Goal: Task Accomplishment & Management: Manage account settings

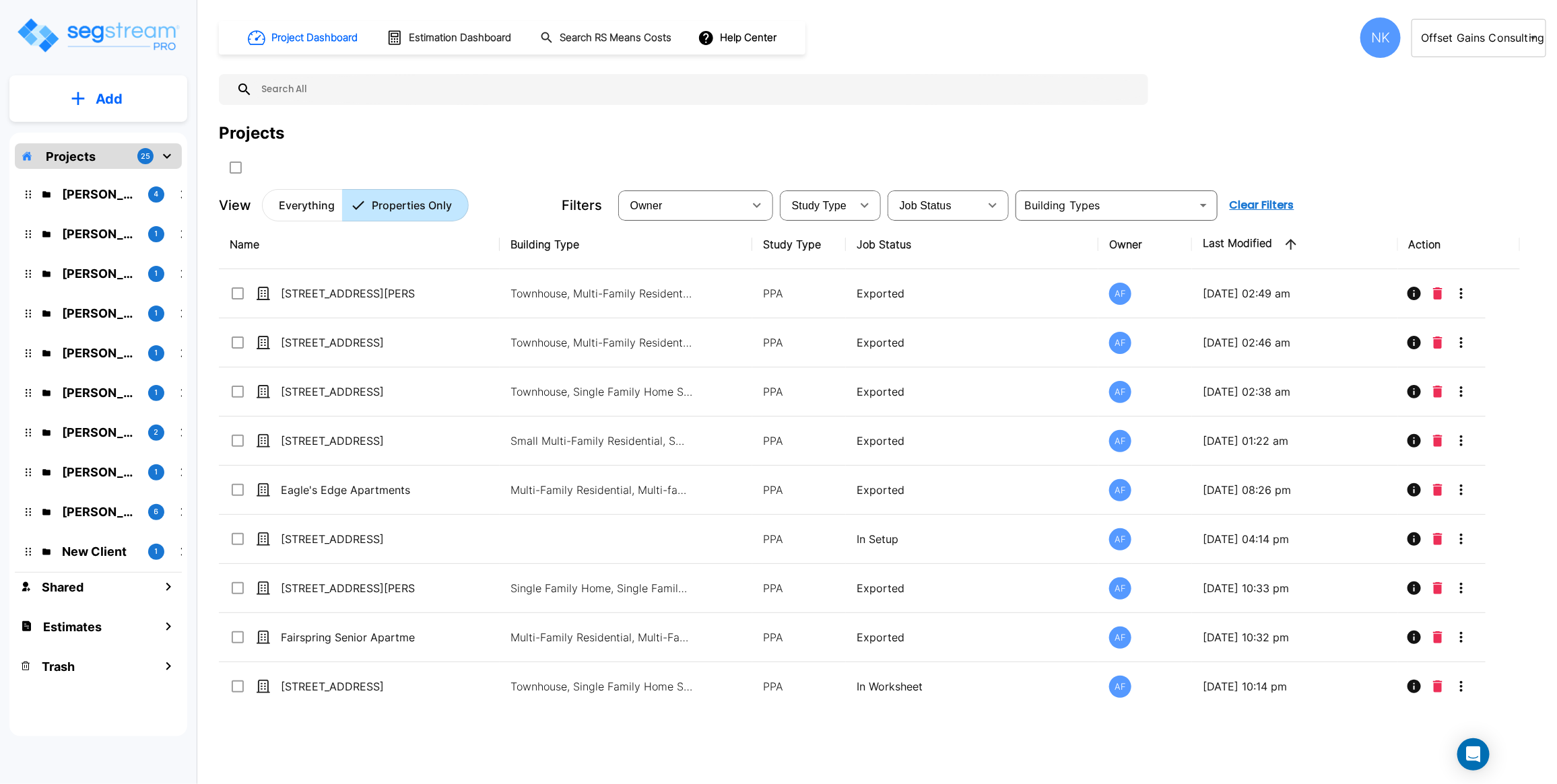
click at [1469, 34] on body "× Your report is being generated. Be patient! × We're working on your Modificat…" at bounding box center [778, 392] width 1557 height 784
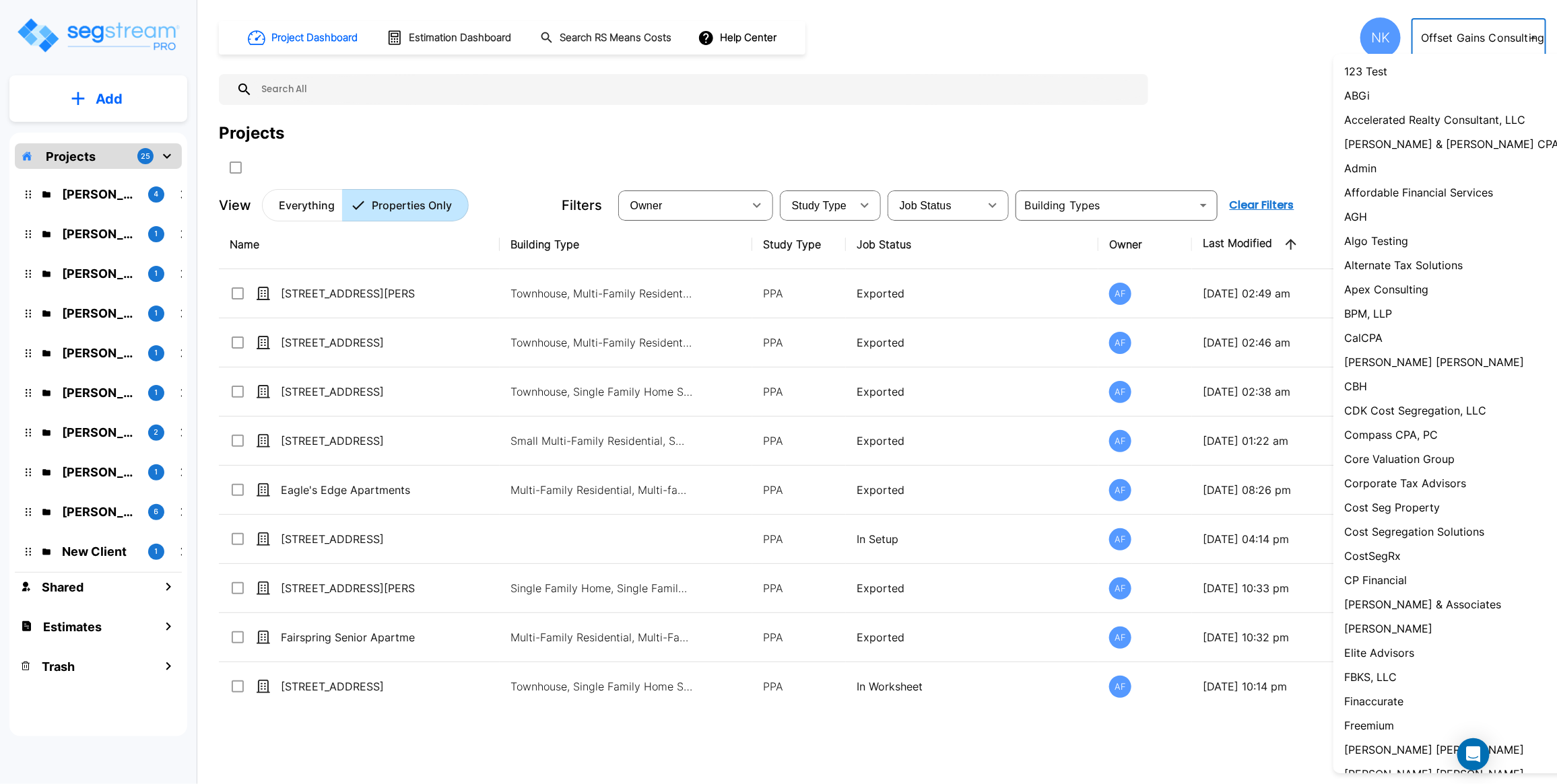
scroll to position [692, 0]
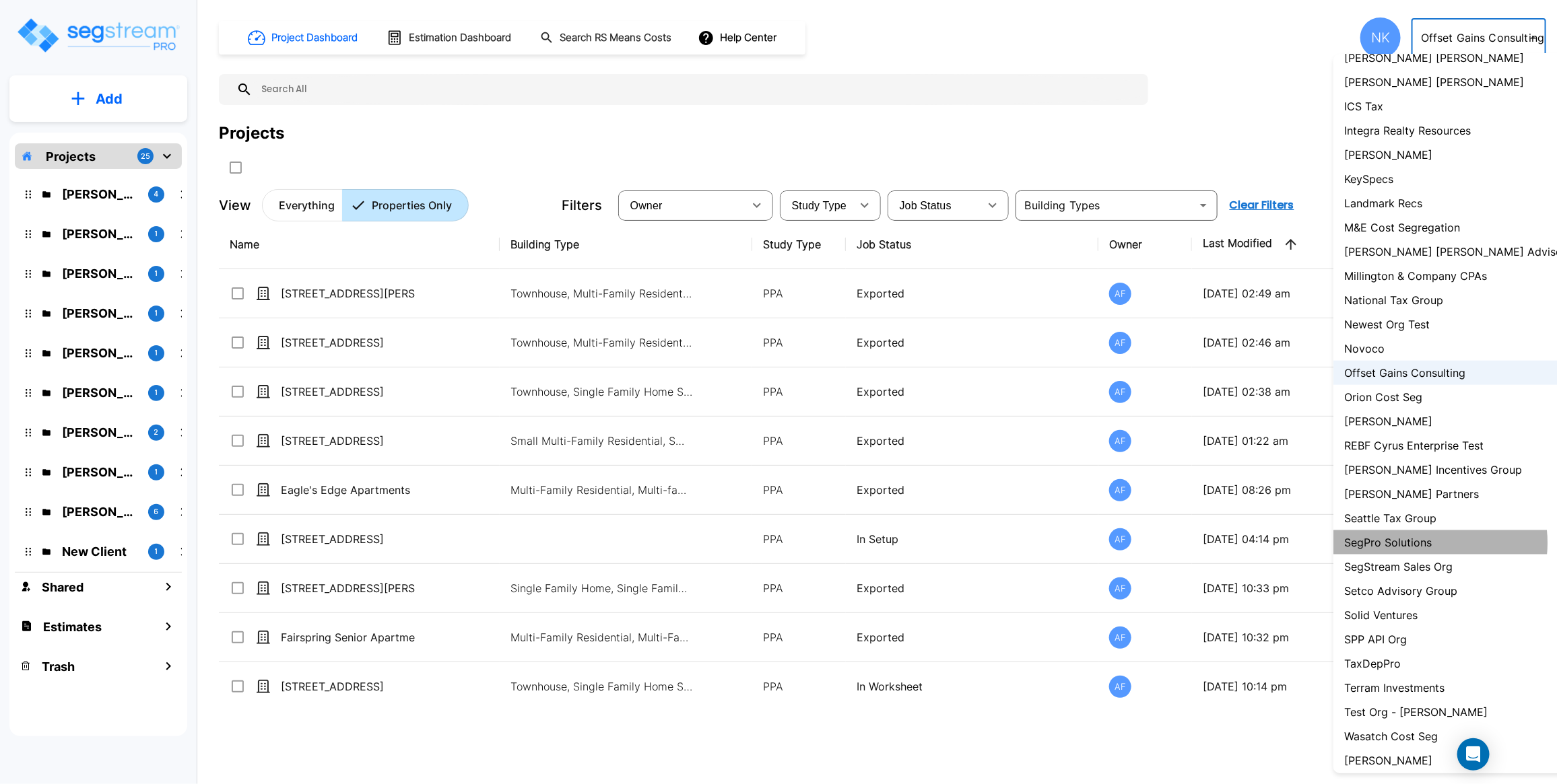
click at [1417, 551] on p "SegPro Solutions" at bounding box center [1388, 543] width 88 height 16
type input "110"
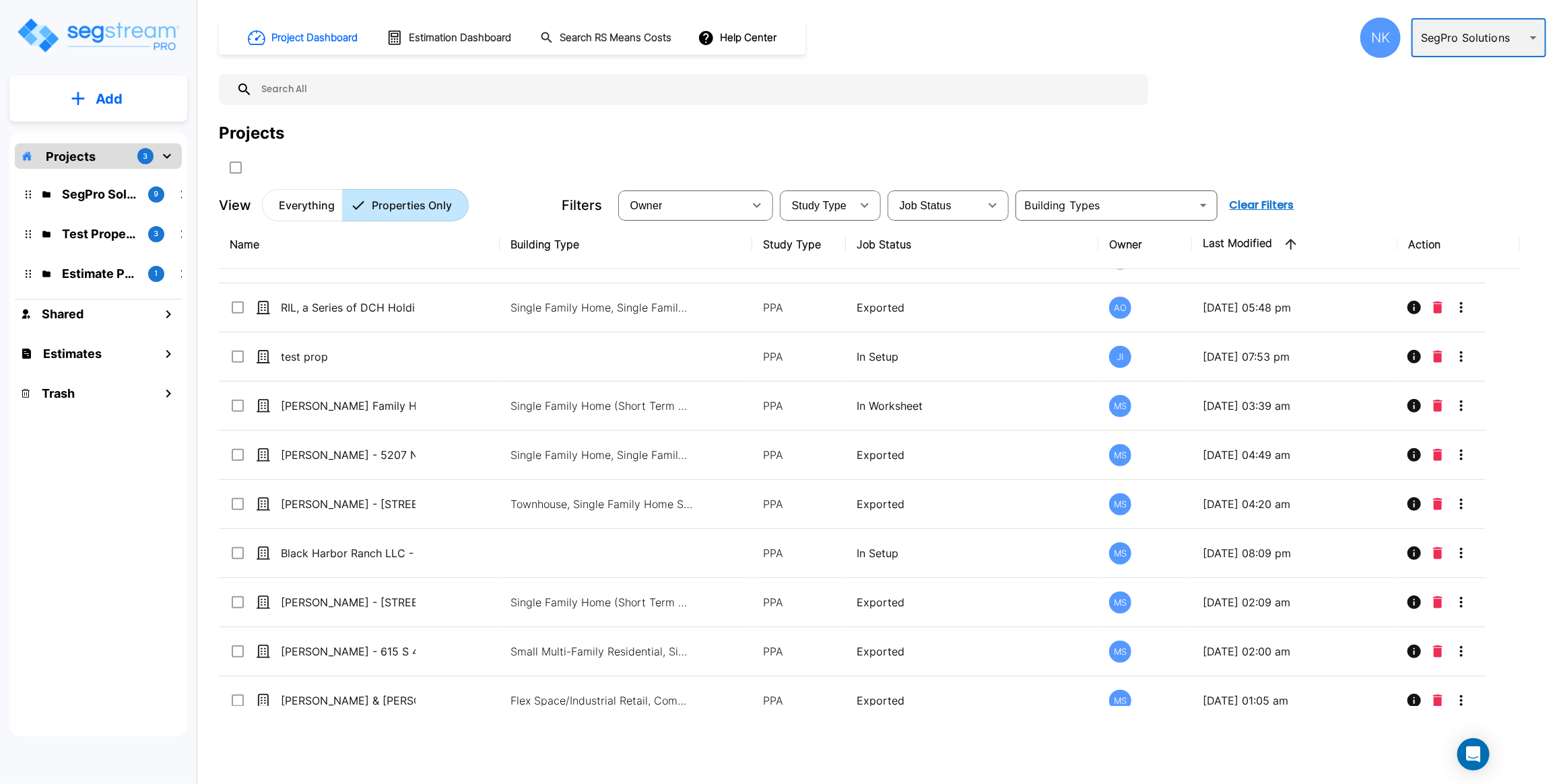
scroll to position [0, 0]
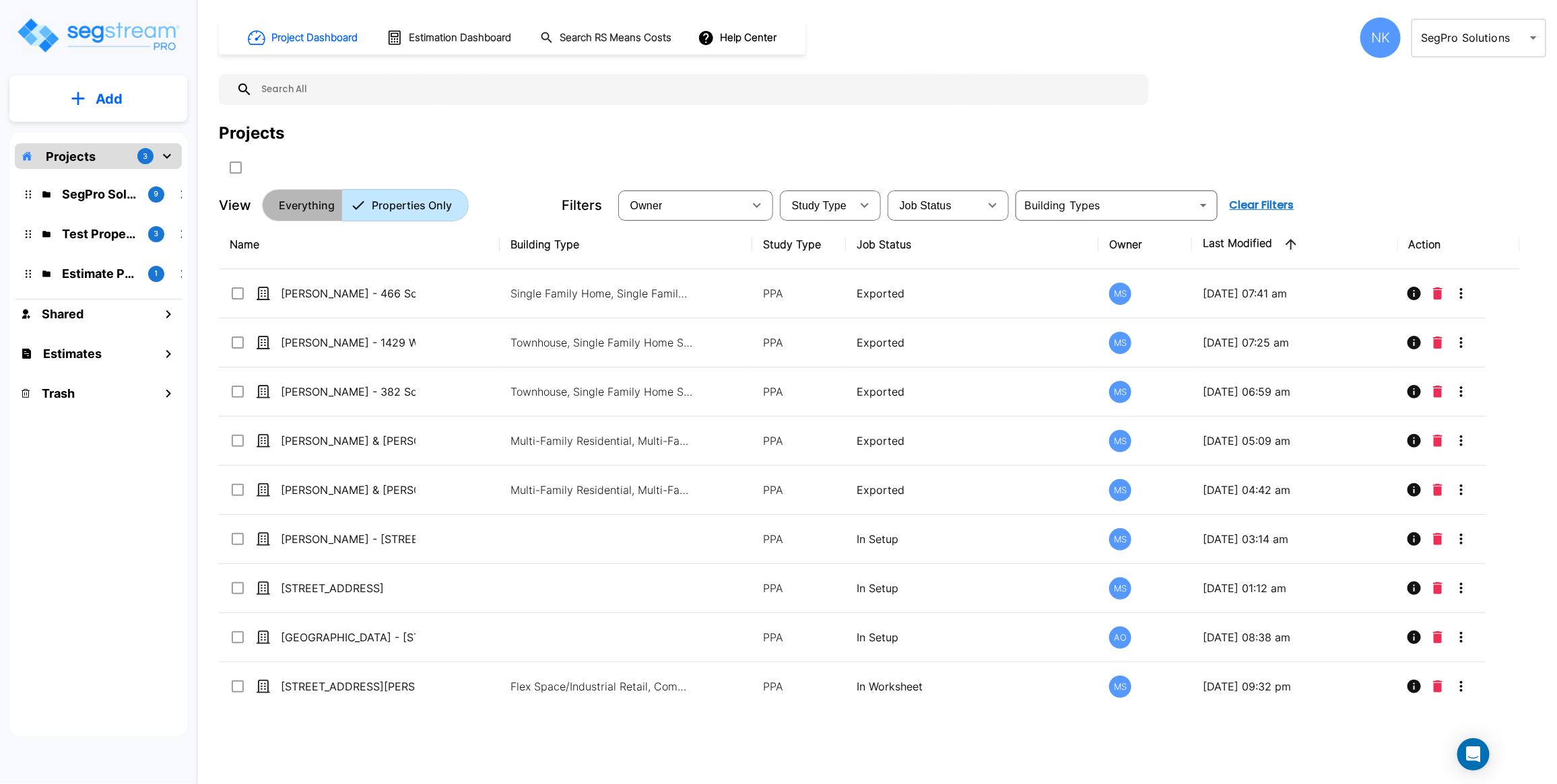
click at [310, 197] on button "Everything" at bounding box center [302, 206] width 81 height 33
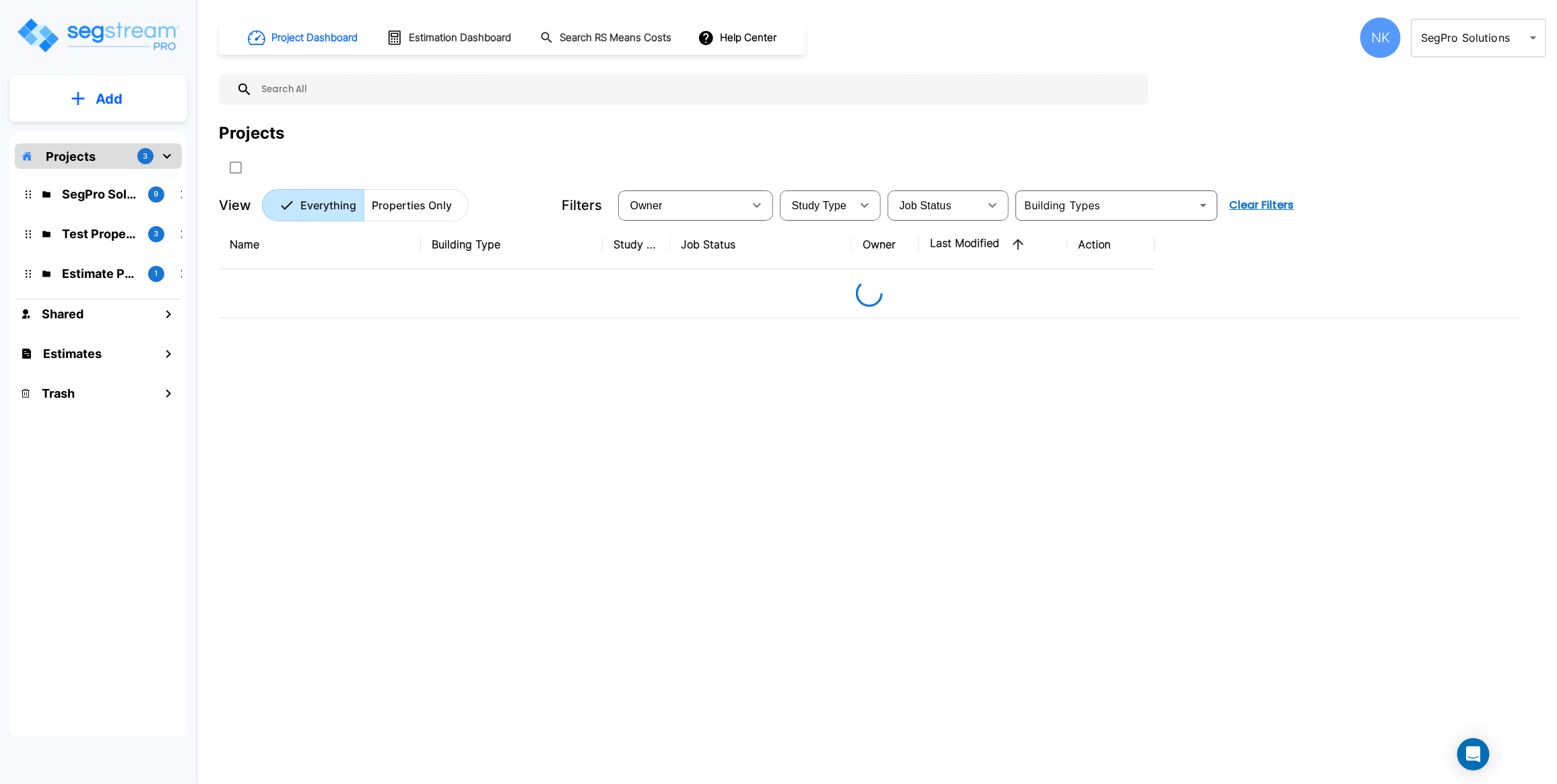
click at [395, 75] on input "text" at bounding box center [696, 90] width 889 height 31
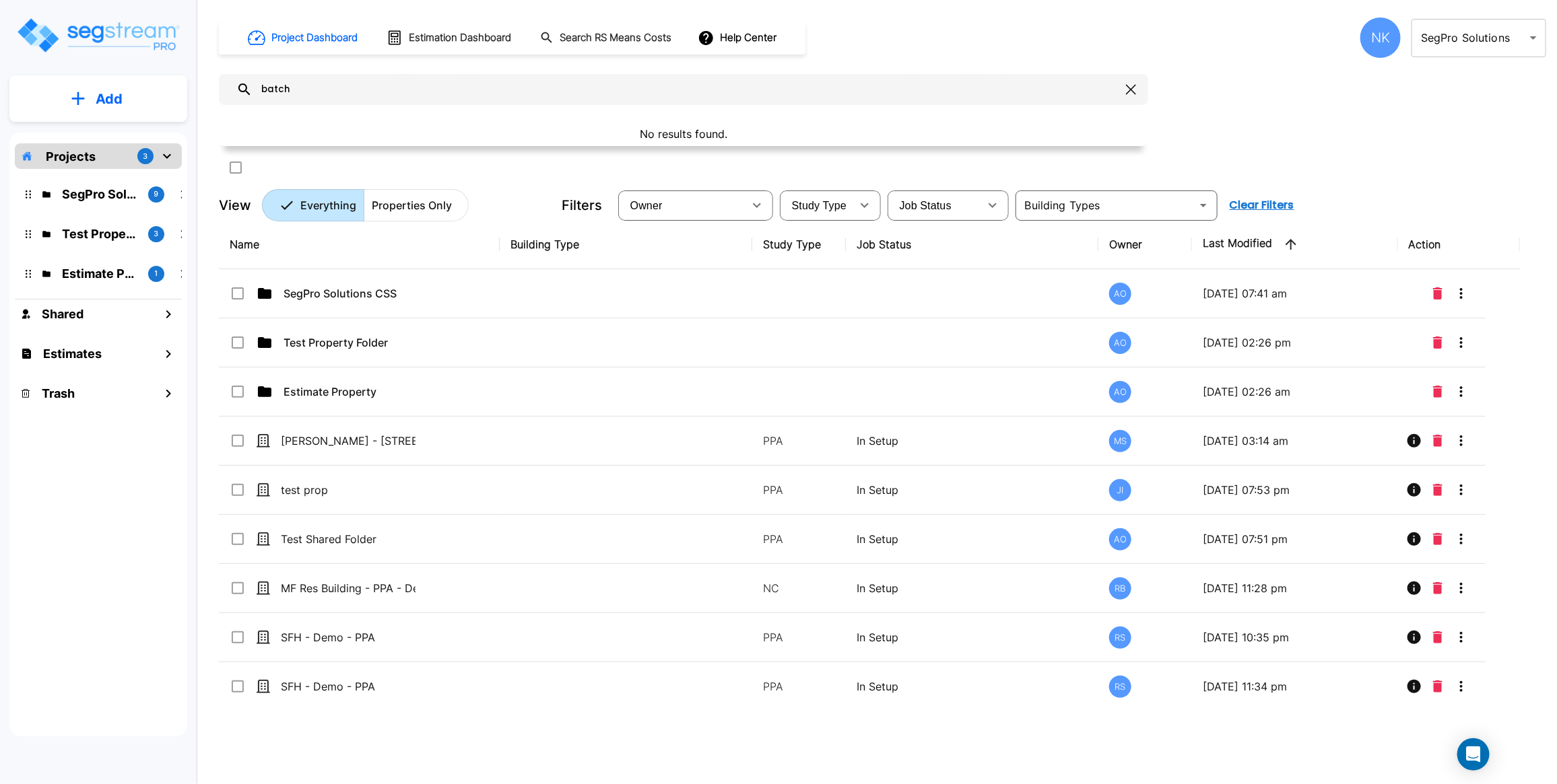
type input "batch"
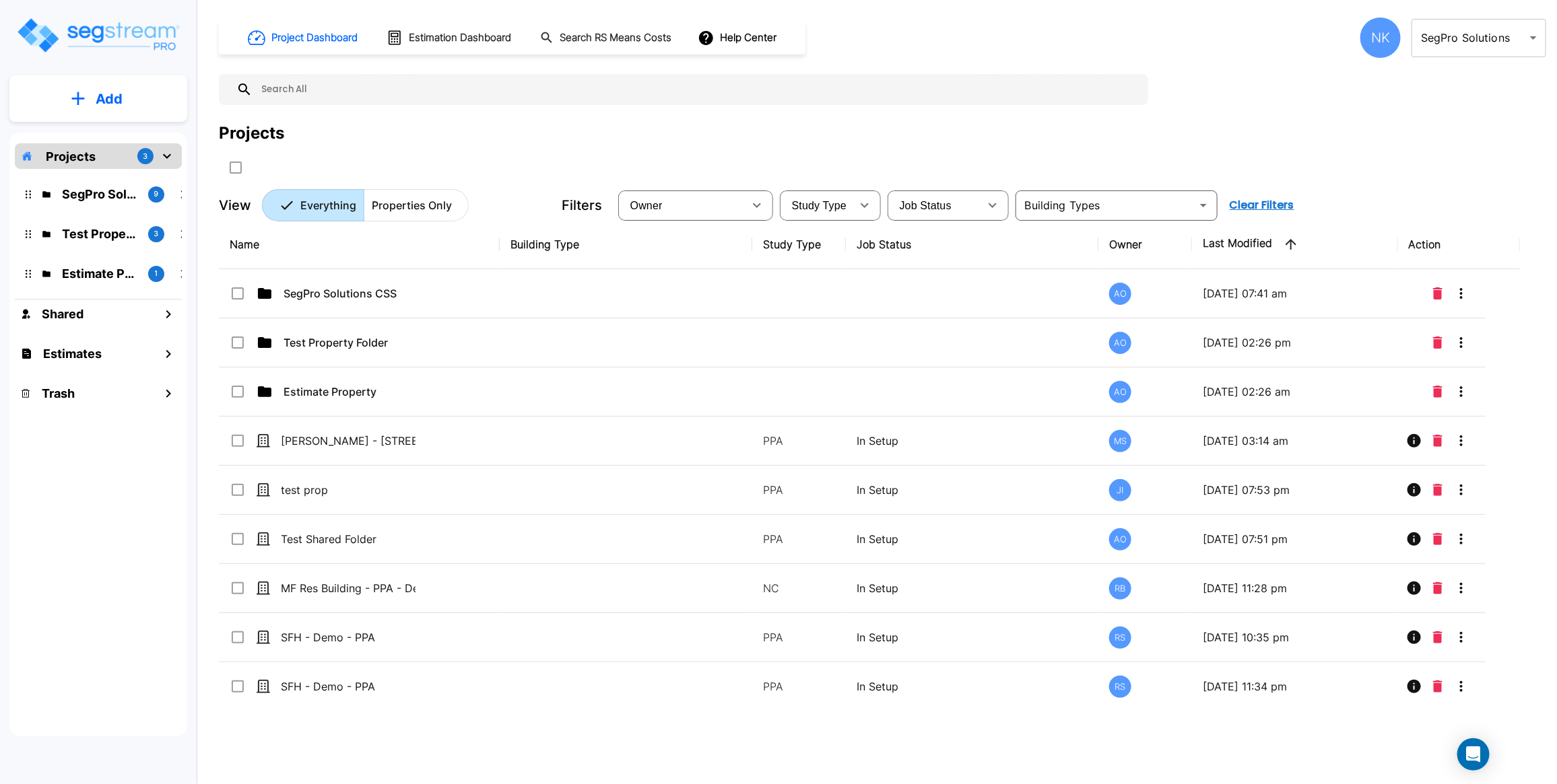
click at [1455, 34] on body "× Your report is being generated. Be patient! × We're working on your Modificat…" at bounding box center [778, 392] width 1557 height 784
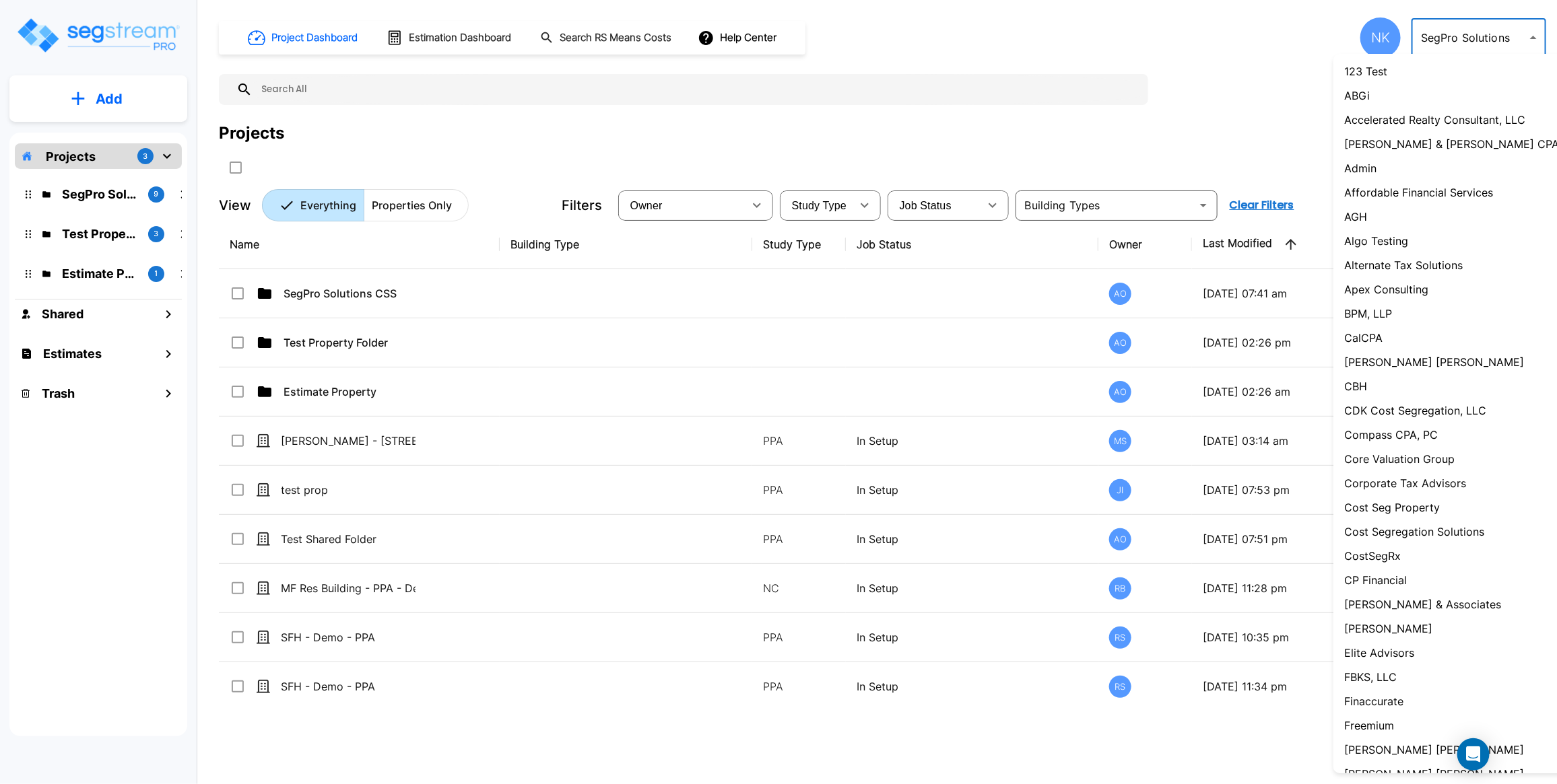
scroll to position [806, 0]
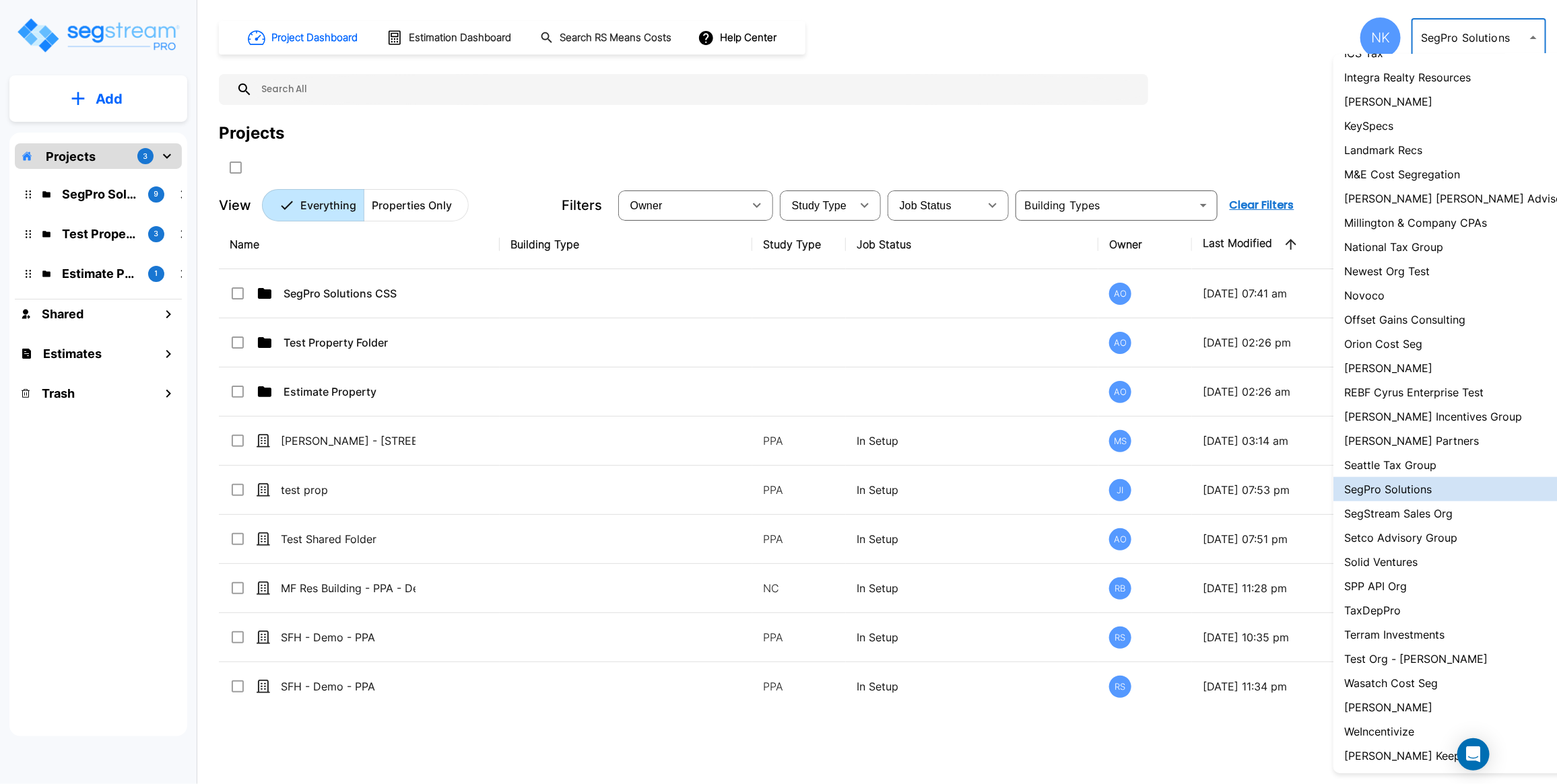
click at [1405, 312] on p "Offset Gains Consulting" at bounding box center [1404, 320] width 121 height 16
type input "109"
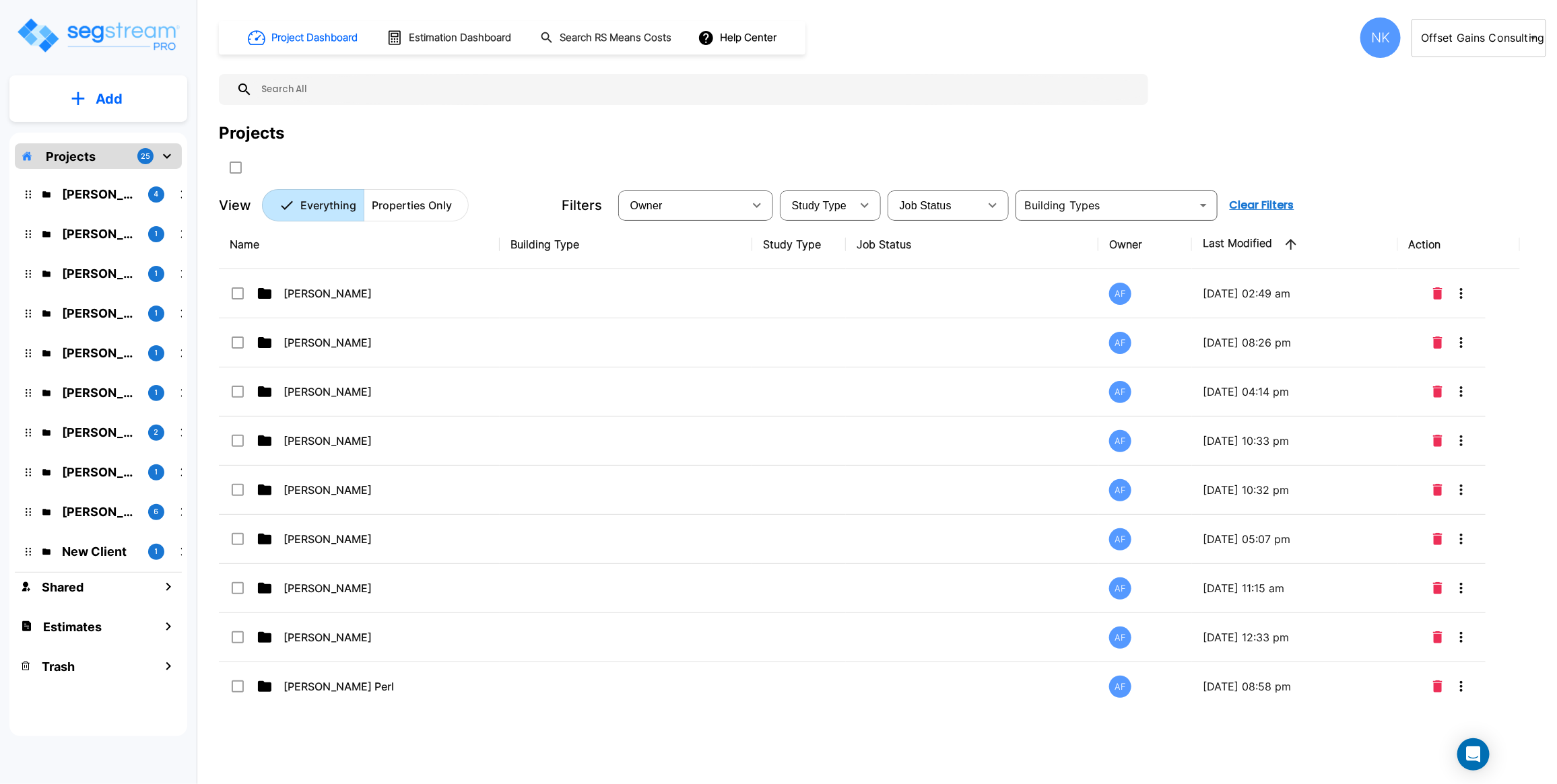
click at [544, 85] on input "text" at bounding box center [696, 90] width 889 height 31
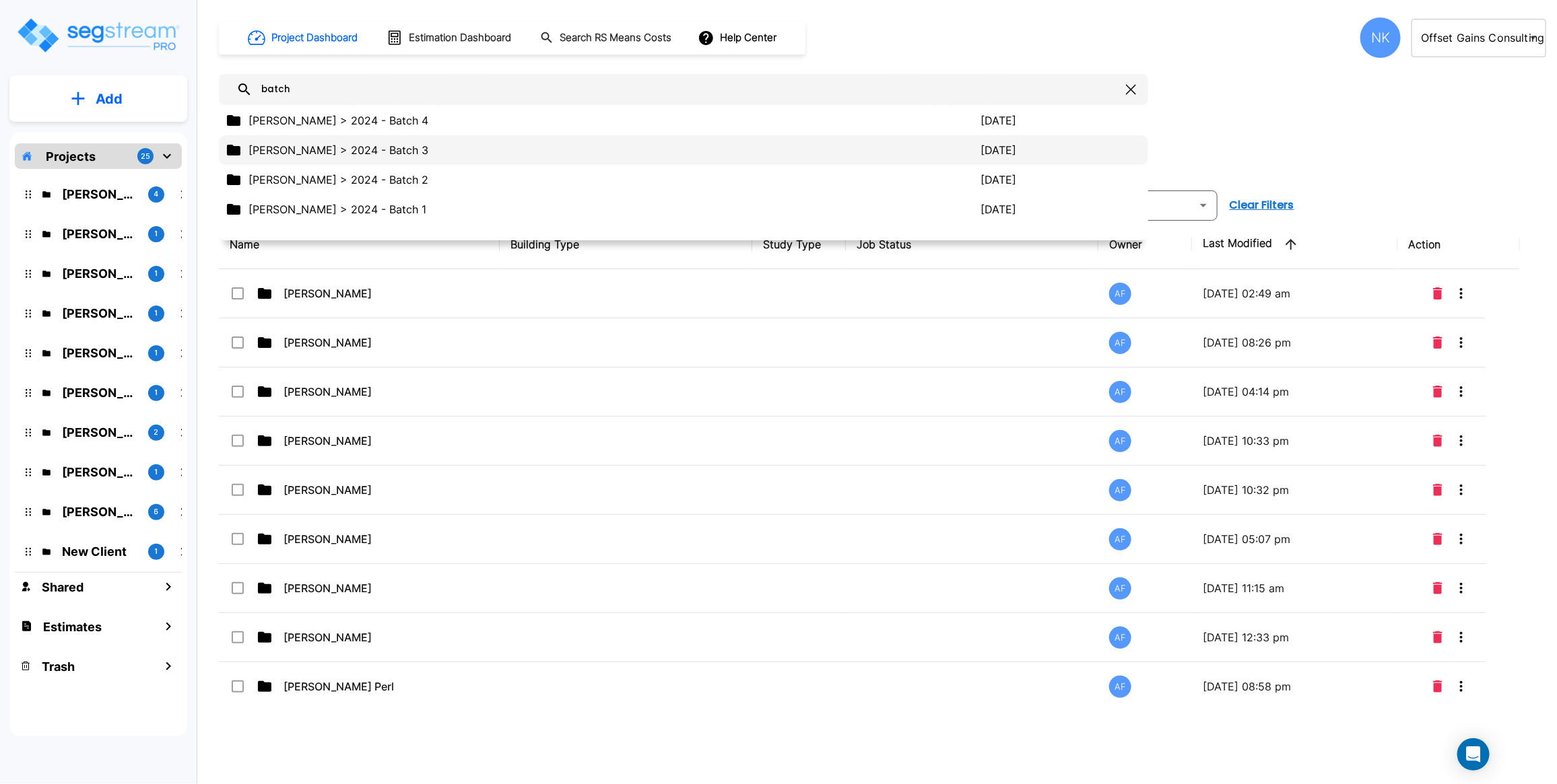
type input "batch"
click at [435, 156] on p "Moshe Toiv > 2024 - Batch 3" at bounding box center [615, 150] width 733 height 16
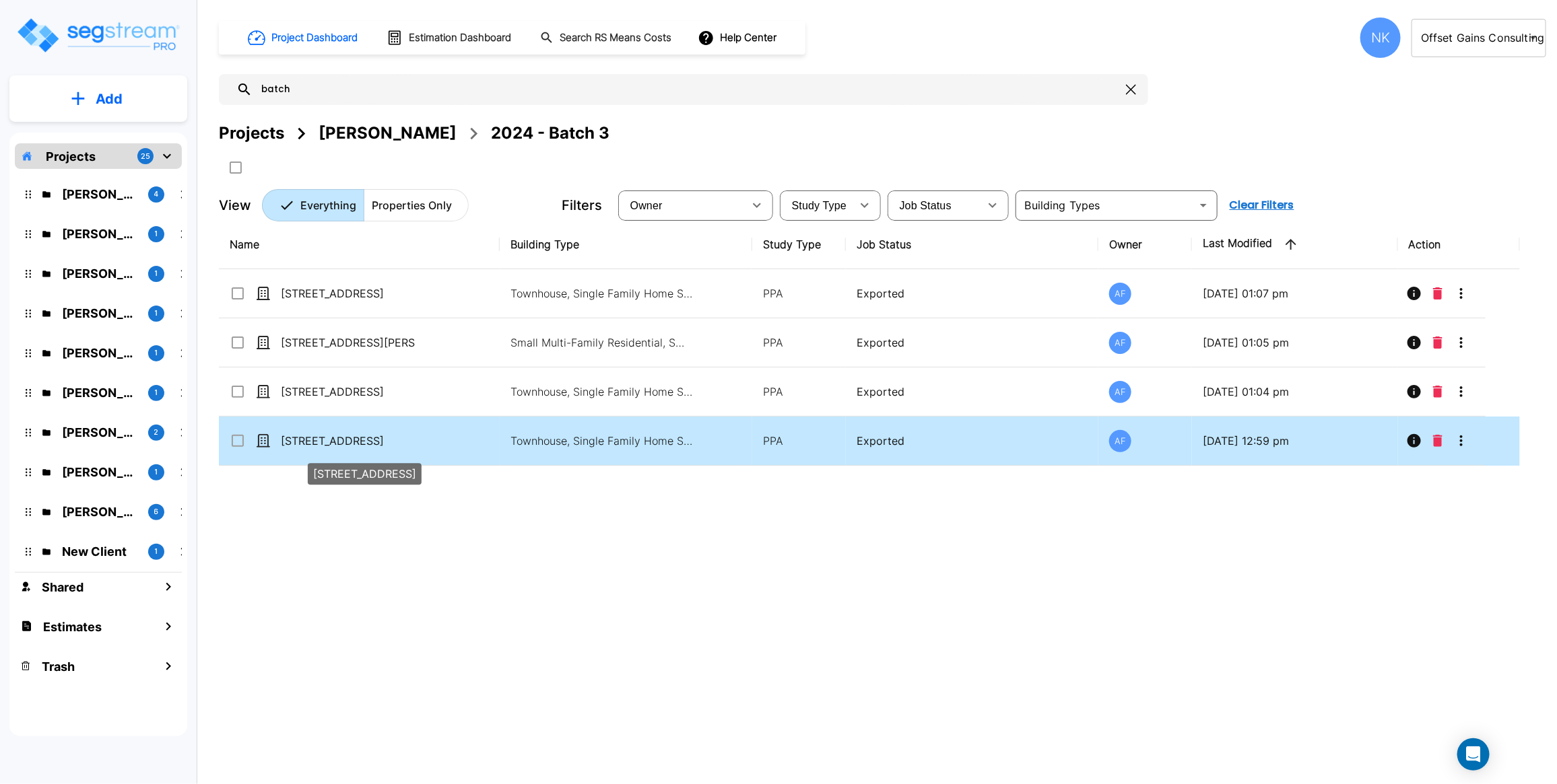
click at [341, 449] on span "[STREET_ADDRESS]" at bounding box center [332, 441] width 103 height 16
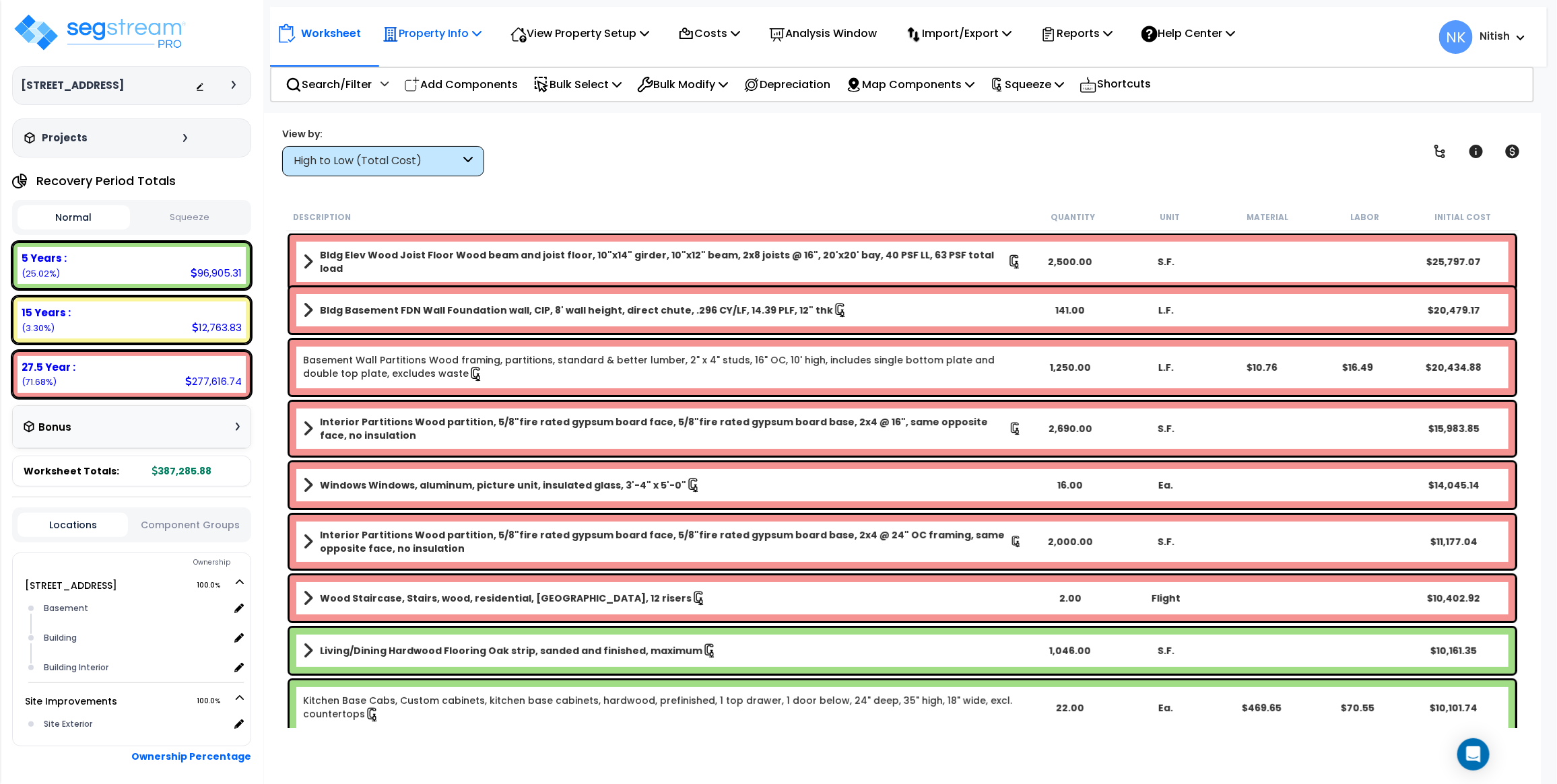
click at [481, 33] on icon at bounding box center [477, 33] width 10 height 11
click at [479, 62] on link "Property Setup" at bounding box center [443, 64] width 134 height 27
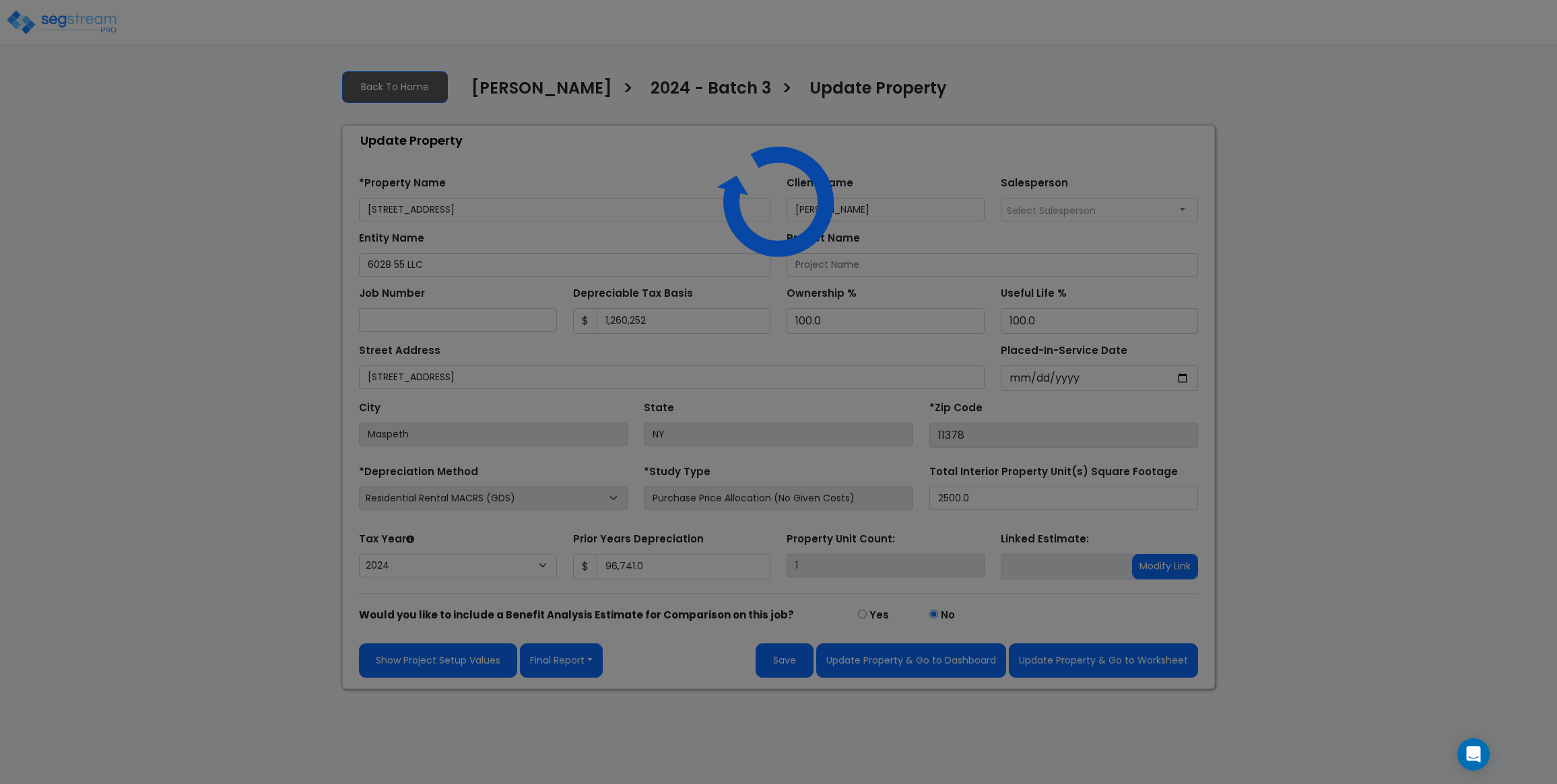
select select "2024"
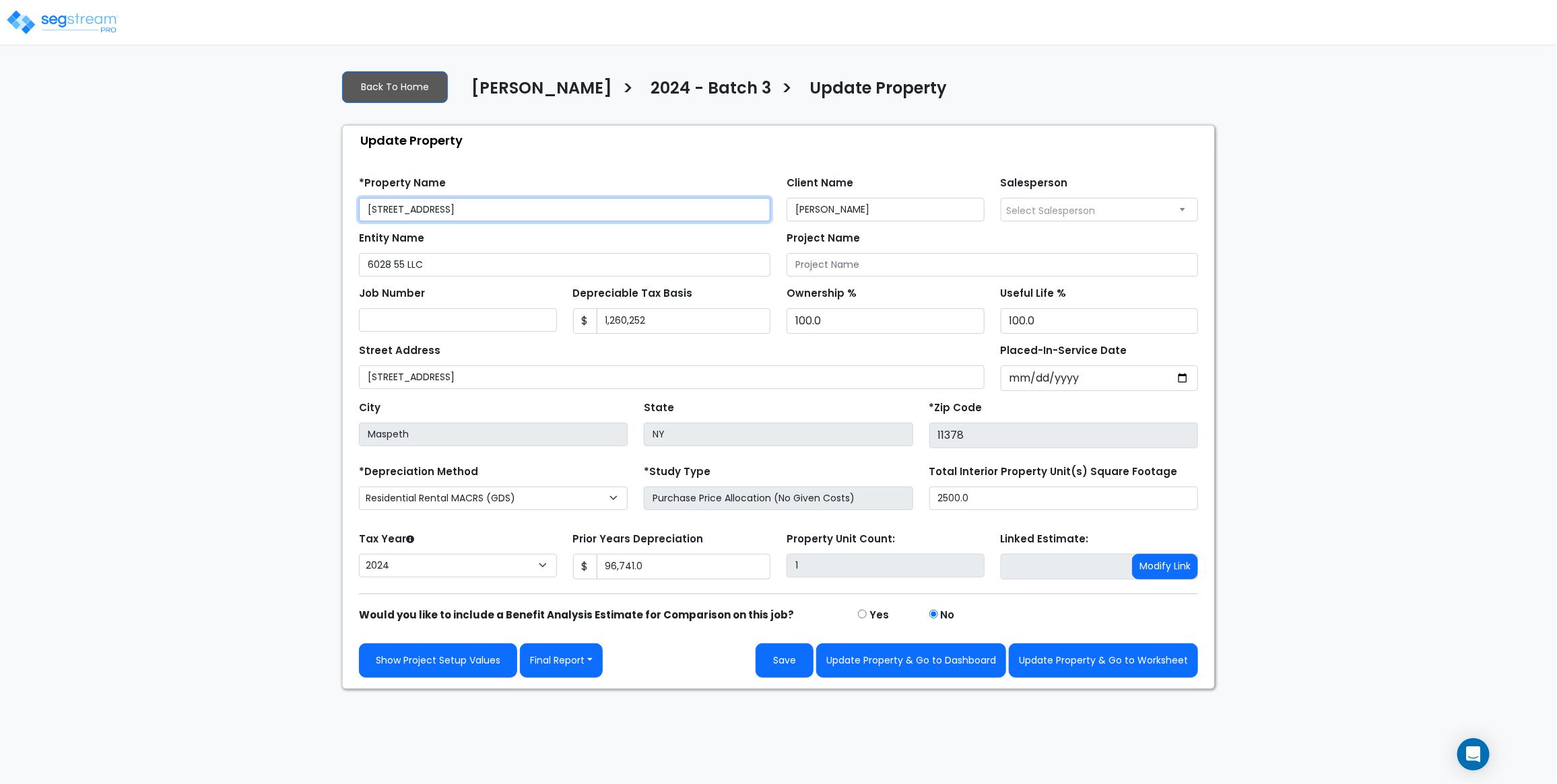
drag, startPoint x: 448, startPoint y: 212, endPoint x: 199, endPoint y: 185, distance: 250.5
click at [199, 185] on div "We are Building your Property. So please grab a coffee and let us do the heavy …" at bounding box center [778, 374] width 1557 height 630
